Goal: Navigation & Orientation: Find specific page/section

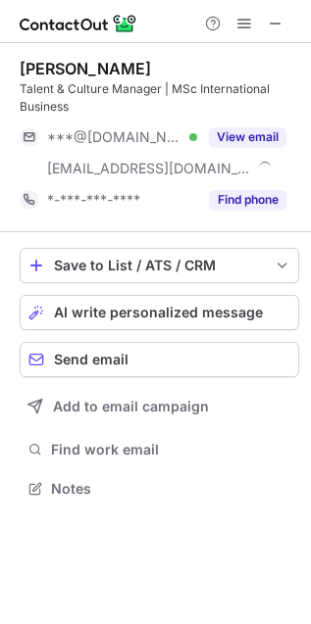
scroll to position [475, 311]
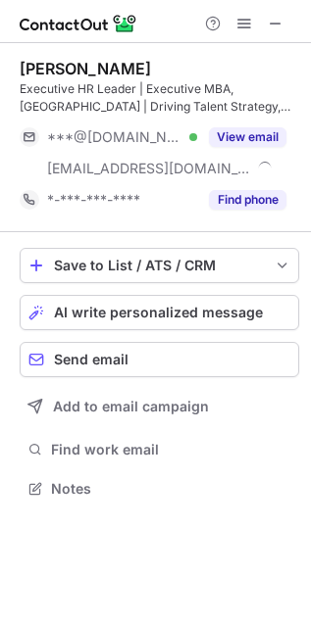
scroll to position [475, 311]
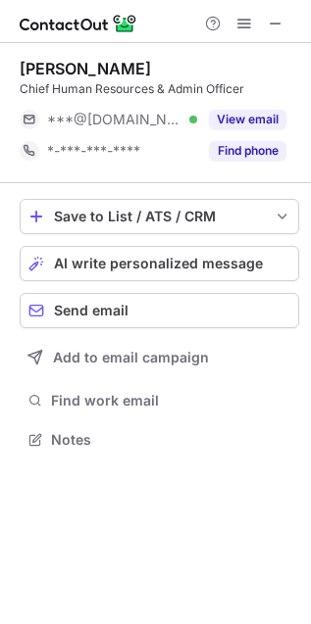
scroll to position [426, 311]
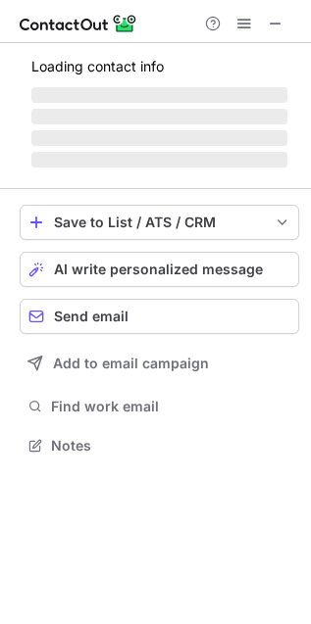
scroll to position [441, 311]
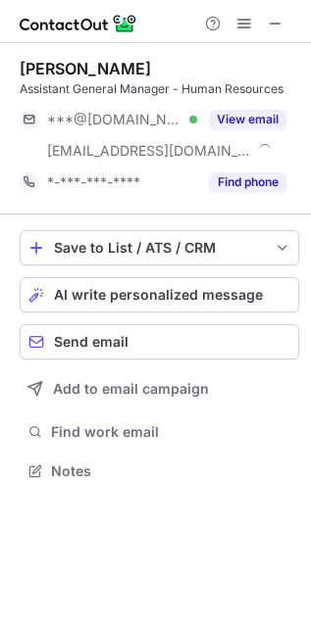
scroll to position [456, 311]
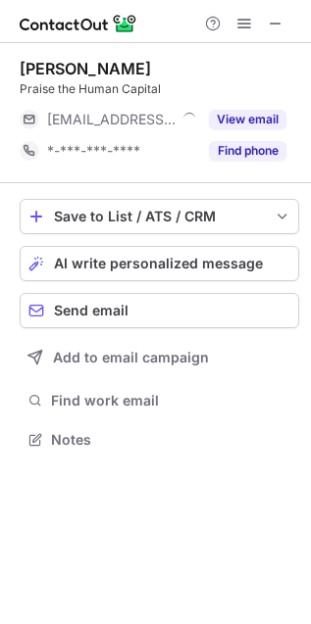
scroll to position [426, 311]
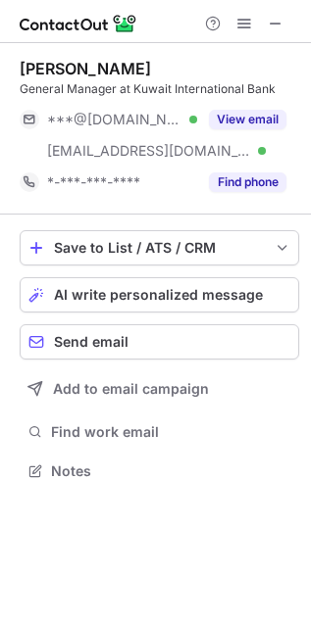
scroll to position [456, 311]
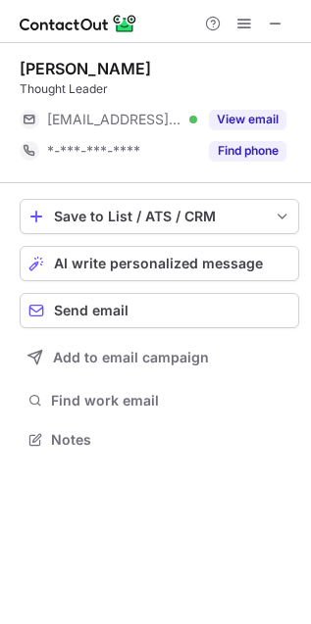
scroll to position [426, 311]
